Goal: Navigation & Orientation: Understand site structure

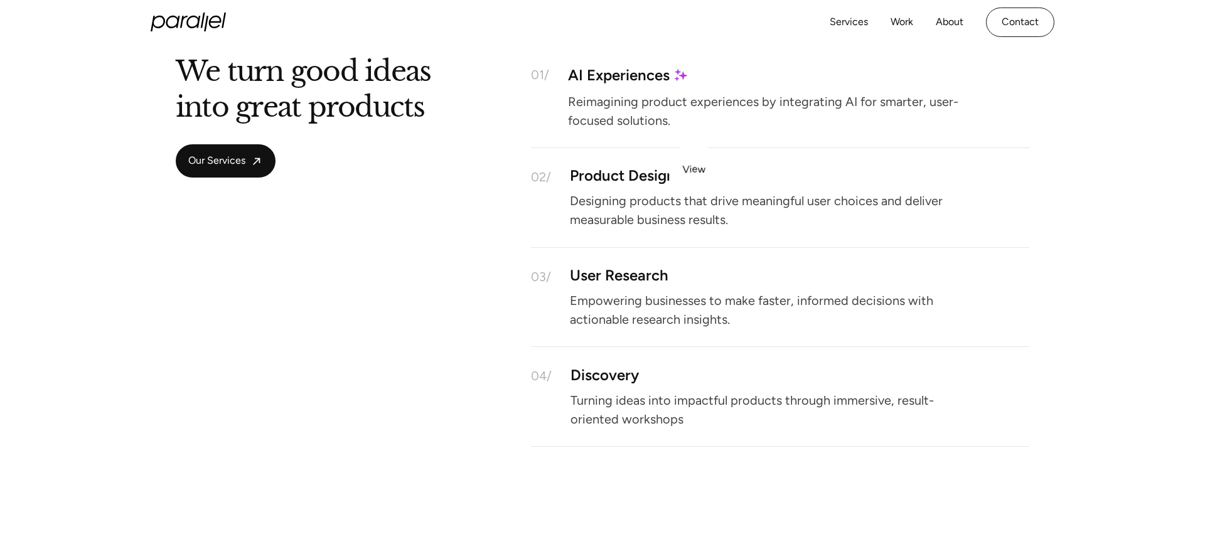
scroll to position [518, 0]
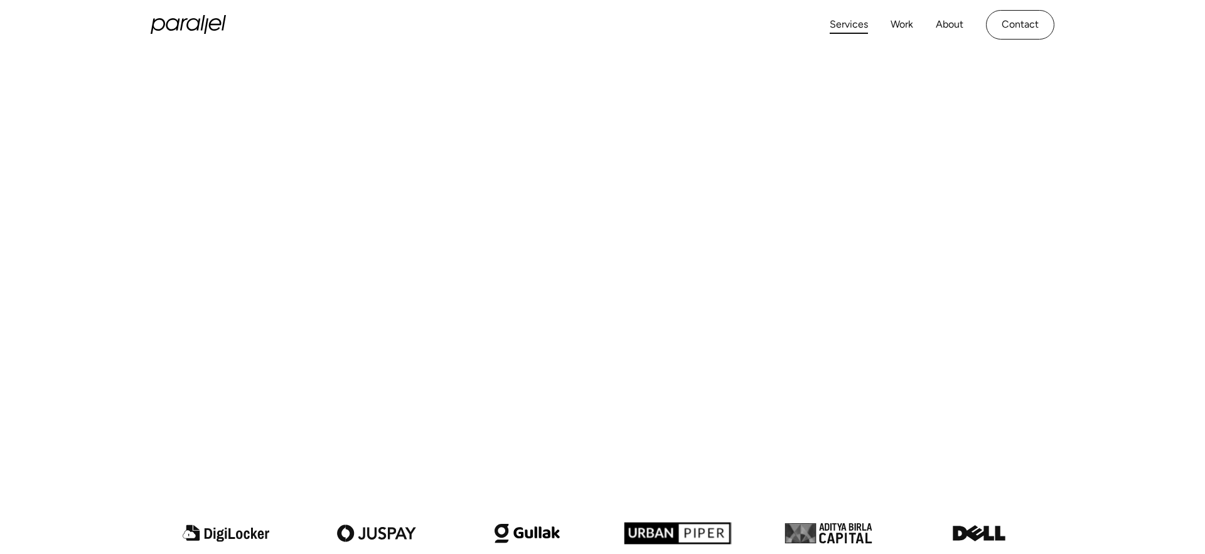
click at [854, 26] on link "Services" at bounding box center [849, 25] width 38 height 18
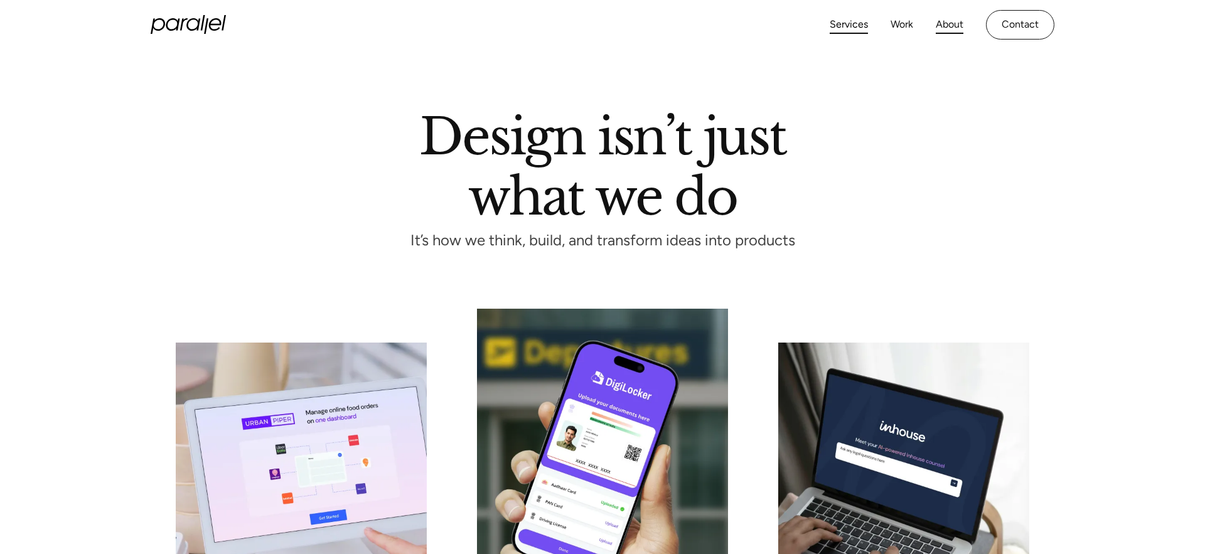
click at [948, 23] on link "About" at bounding box center [950, 25] width 28 height 18
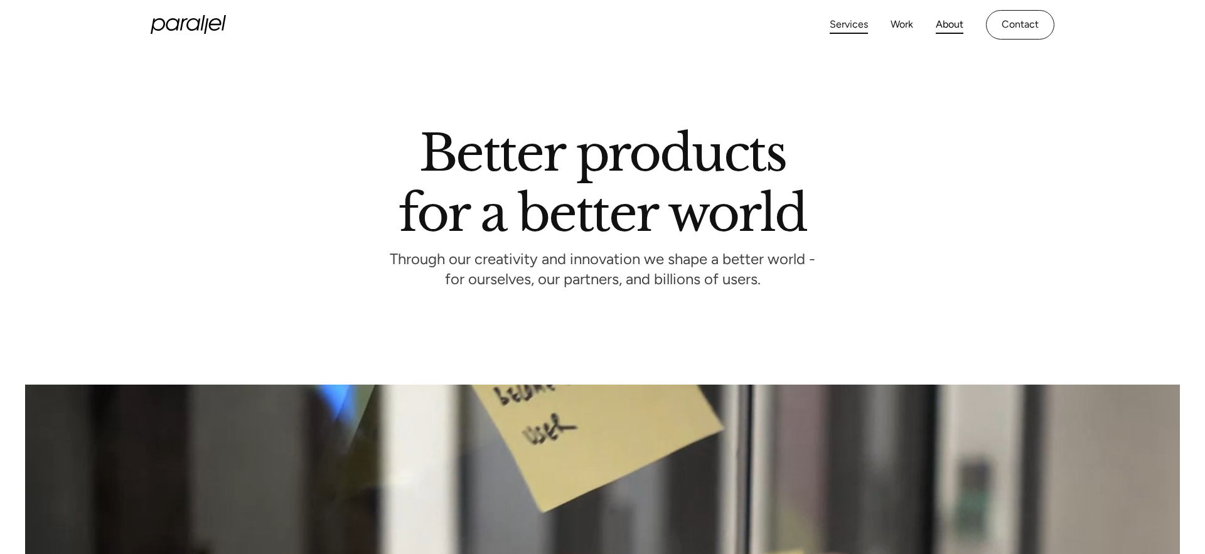
click at [847, 27] on link "Services" at bounding box center [849, 25] width 38 height 18
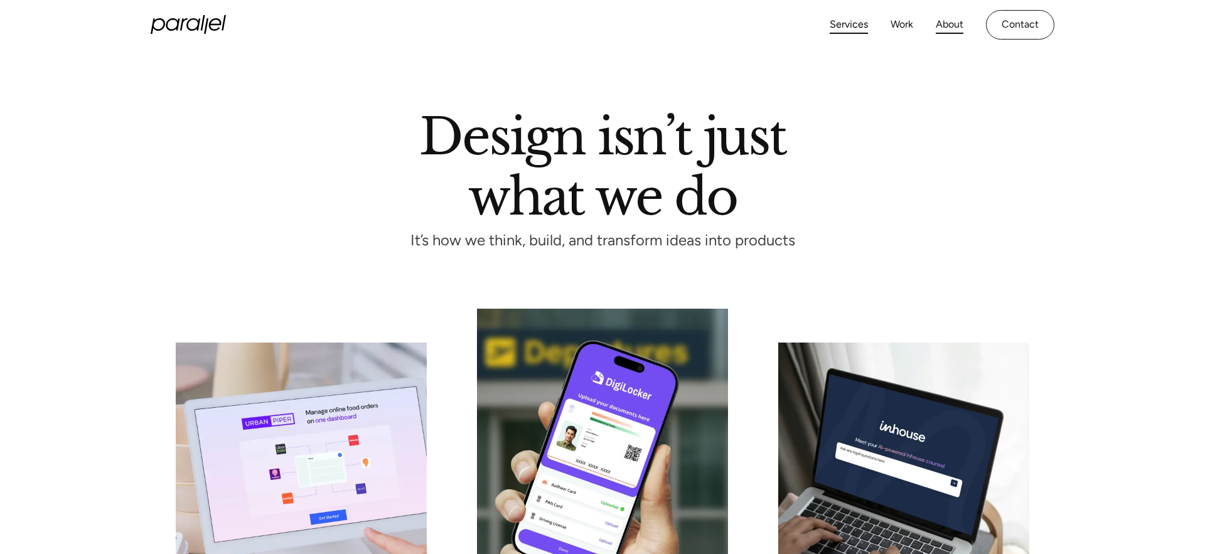
click at [945, 24] on link "About" at bounding box center [950, 25] width 28 height 18
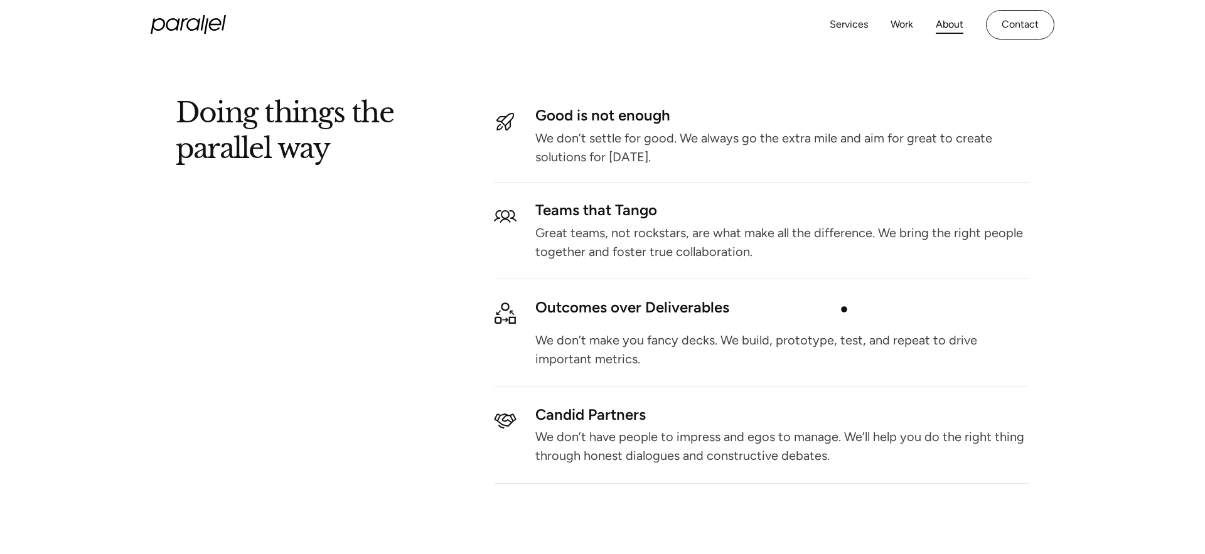
scroll to position [1526, 0]
